Goal: Information Seeking & Learning: Learn about a topic

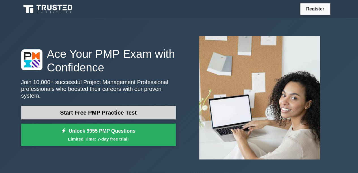
click at [112, 112] on link "Start Free PMP Practice Test" at bounding box center [98, 113] width 154 height 14
click at [104, 110] on link "Start Free PMP Practice Test" at bounding box center [98, 113] width 154 height 14
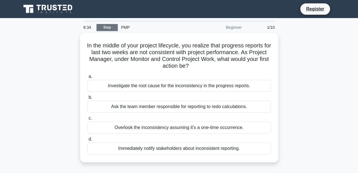
click at [109, 28] on link "Stop" at bounding box center [106, 27] width 21 height 7
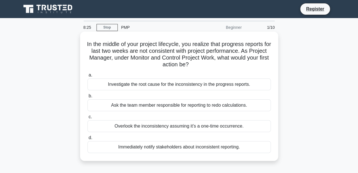
click at [163, 147] on div "Immediately notify stakeholders about inconsistent reporting." at bounding box center [178, 147] width 183 height 12
click at [87, 140] on input "d. Immediately notify stakeholders about inconsistent reporting." at bounding box center [87, 138] width 0 height 4
